Goal: Transaction & Acquisition: Purchase product/service

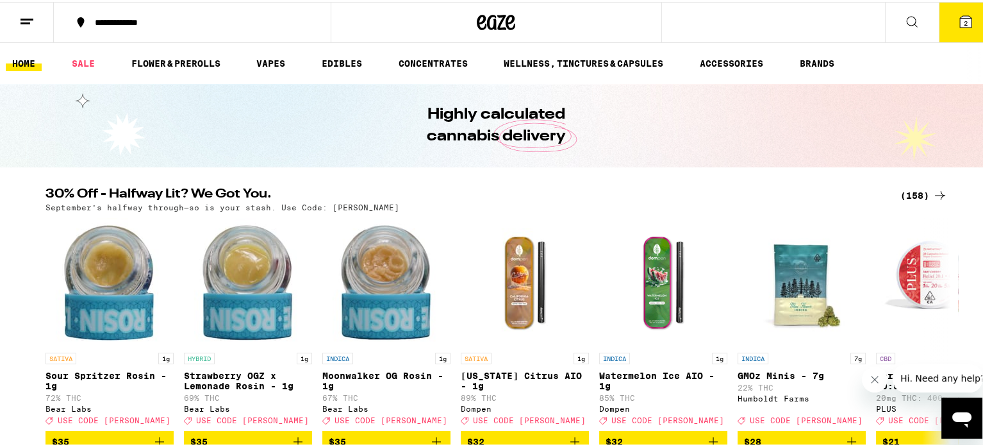
click at [912, 195] on div "(158)" at bounding box center [924, 193] width 47 height 15
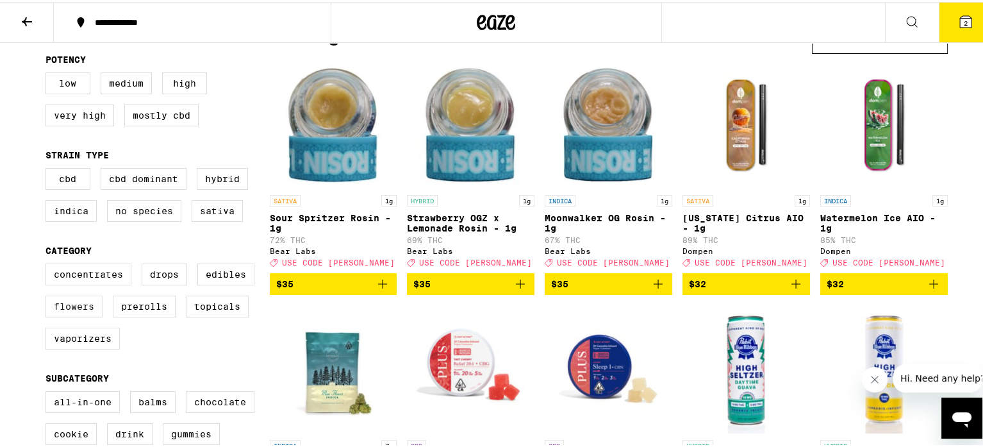
click at [64, 315] on label "Flowers" at bounding box center [74, 305] width 57 height 22
click at [49, 264] on input "Flowers" at bounding box center [48, 263] width 1 height 1
checkbox input "true"
